Goal: Task Accomplishment & Management: Manage account settings

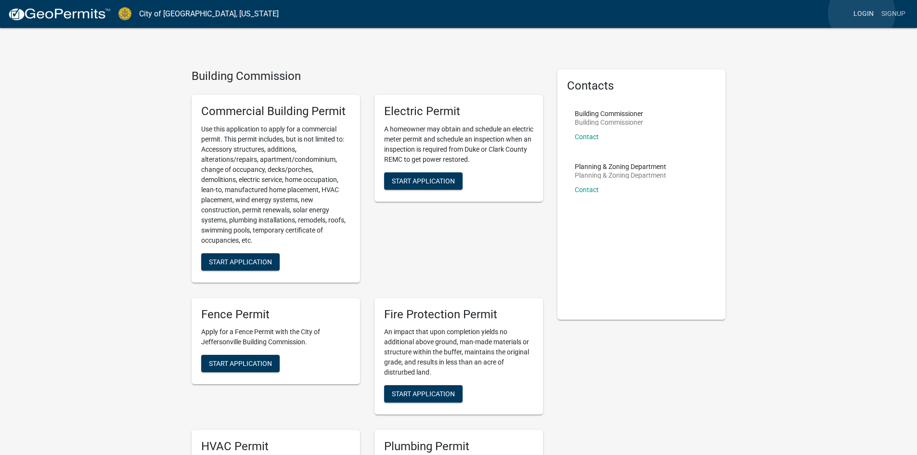
click at [862, 13] on link "Login" at bounding box center [864, 14] width 28 height 18
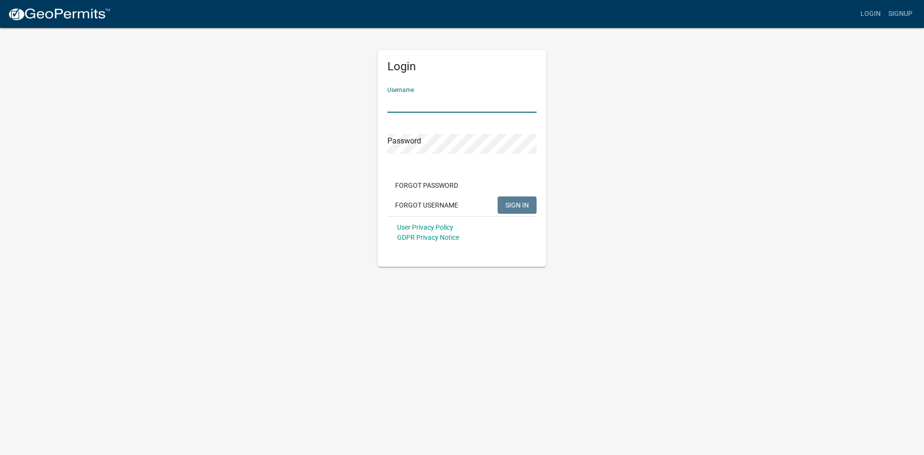
click at [468, 106] on input "Username" at bounding box center [462, 103] width 149 height 20
click at [498, 196] on button "SIGN IN" at bounding box center [517, 204] width 39 height 17
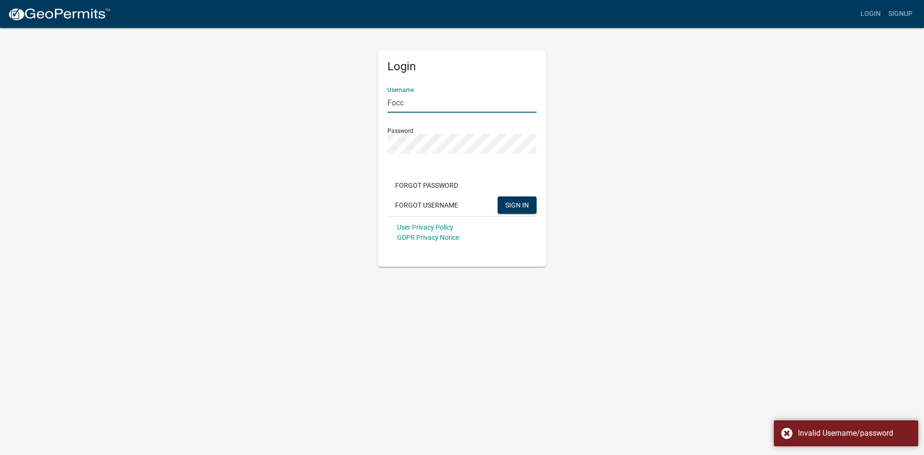
drag, startPoint x: 448, startPoint y: 103, endPoint x: 357, endPoint y: 99, distance: 90.6
click at [357, 99] on div "Login Username Focc Password Forgot Password Forgot Username SIGN IN User Priva…" at bounding box center [462, 147] width 549 height 240
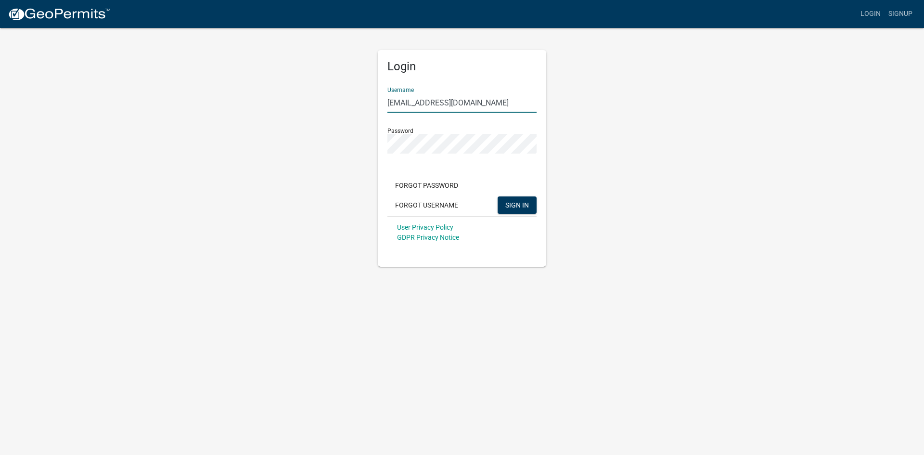
type input "[EMAIL_ADDRESS][DOMAIN_NAME]"
click at [523, 209] on button "SIGN IN" at bounding box center [517, 204] width 39 height 17
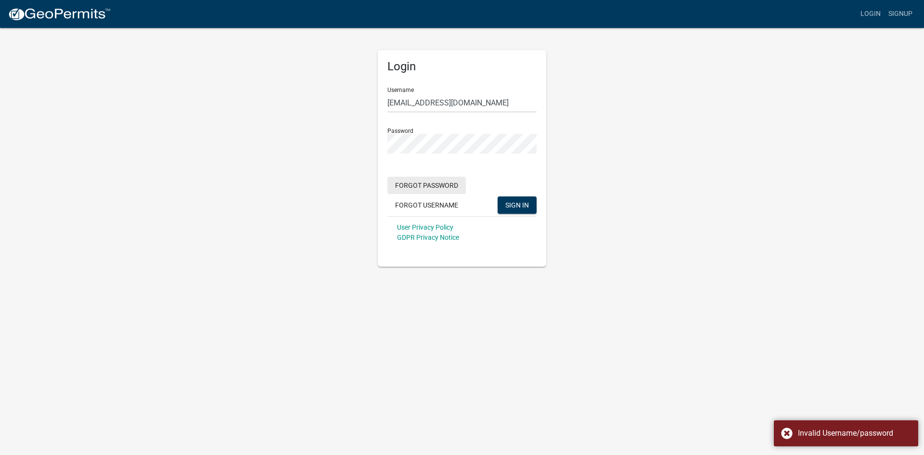
click at [437, 180] on button "Forgot Password" at bounding box center [427, 185] width 78 height 17
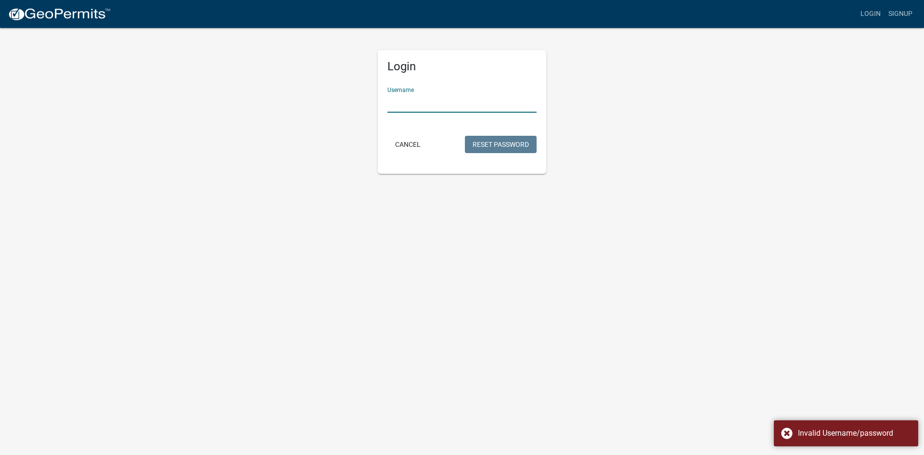
click at [416, 106] on input "Username" at bounding box center [462, 103] width 149 height 20
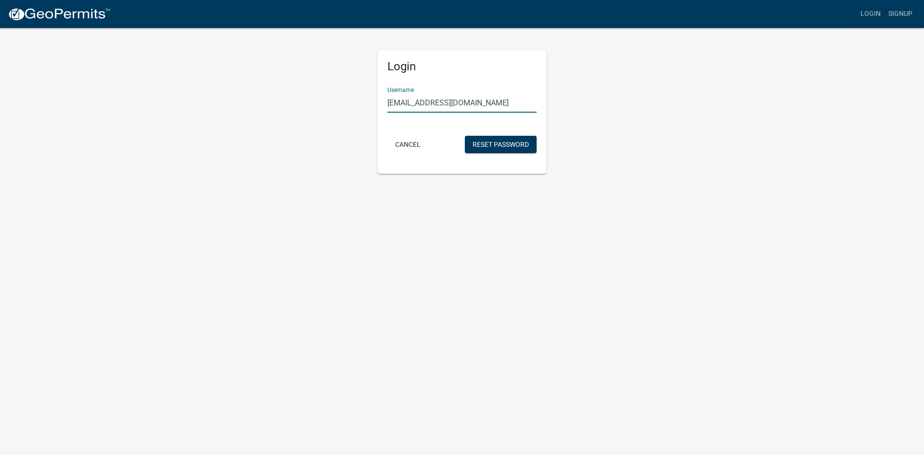
type input "[EMAIL_ADDRESS][DOMAIN_NAME]"
click at [465, 136] on button "Reset Password" at bounding box center [501, 144] width 72 height 17
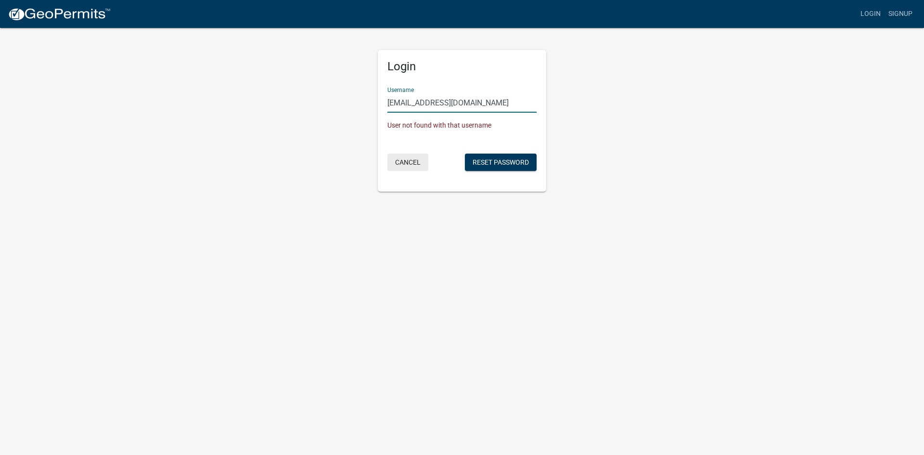
drag, startPoint x: 407, startPoint y: 161, endPoint x: 152, endPoint y: 190, distance: 256.8
click at [408, 161] on button "Cancel" at bounding box center [408, 162] width 41 height 17
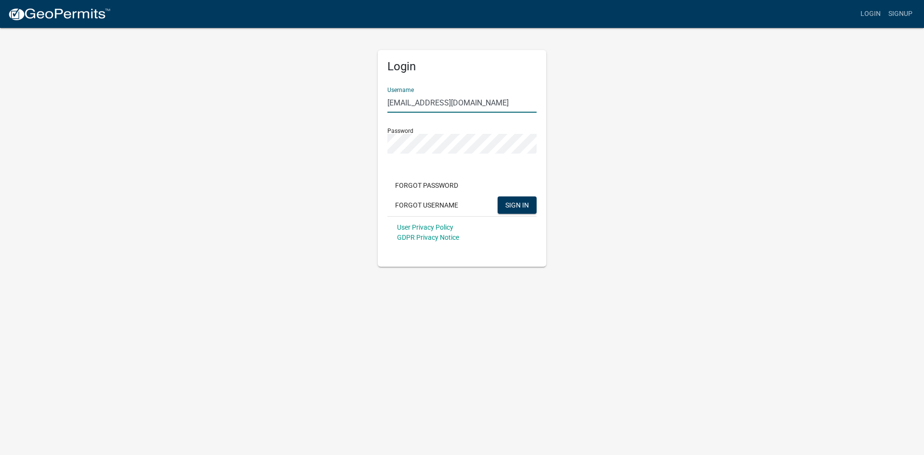
drag, startPoint x: 384, startPoint y: 106, endPoint x: 359, endPoint y: 101, distance: 25.6
click at [359, 101] on div "Login Username [EMAIL_ADDRESS][DOMAIN_NAME] Password Forgot Password Forgot Use…" at bounding box center [462, 147] width 549 height 240
type input "[PERSON_NAME][EMAIL_ADDRESS][DOMAIN_NAME]"
click at [498, 196] on button "SIGN IN" at bounding box center [517, 204] width 39 height 17
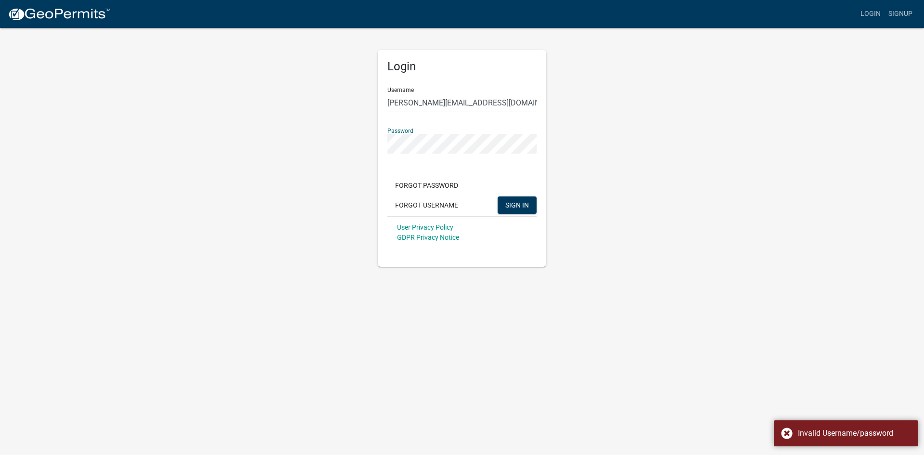
click at [498, 196] on button "SIGN IN" at bounding box center [517, 204] width 39 height 17
click at [712, 163] on div "Login Username [PERSON_NAME][EMAIL_ADDRESS][DOMAIN_NAME] Password Forgot Passwo…" at bounding box center [462, 147] width 549 height 240
